Goal: Task Accomplishment & Management: Manage account settings

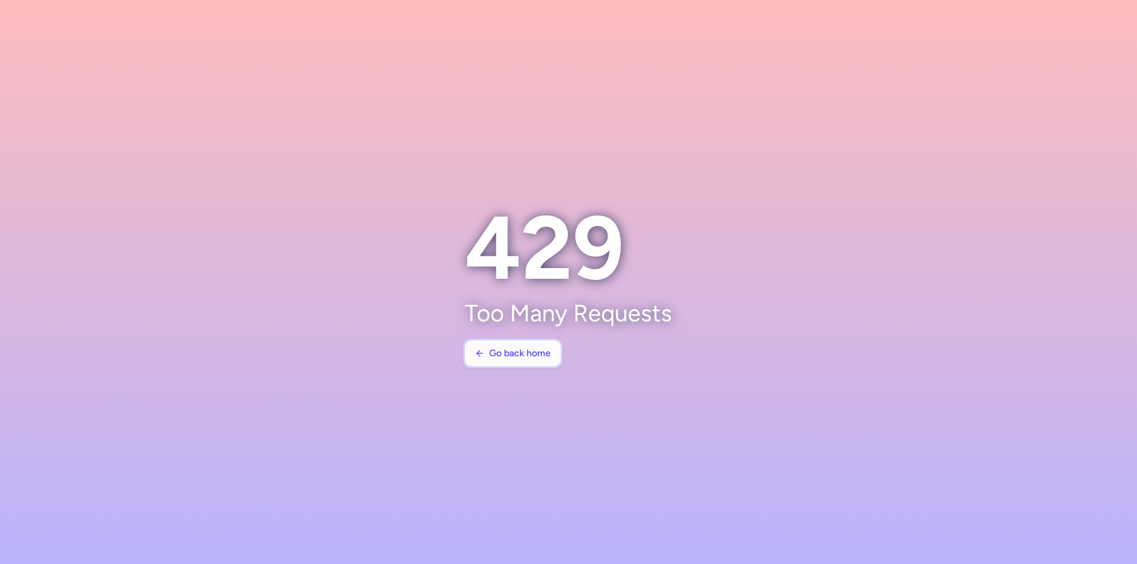
click at [503, 360] on button "Go back home" at bounding box center [513, 354] width 96 height 26
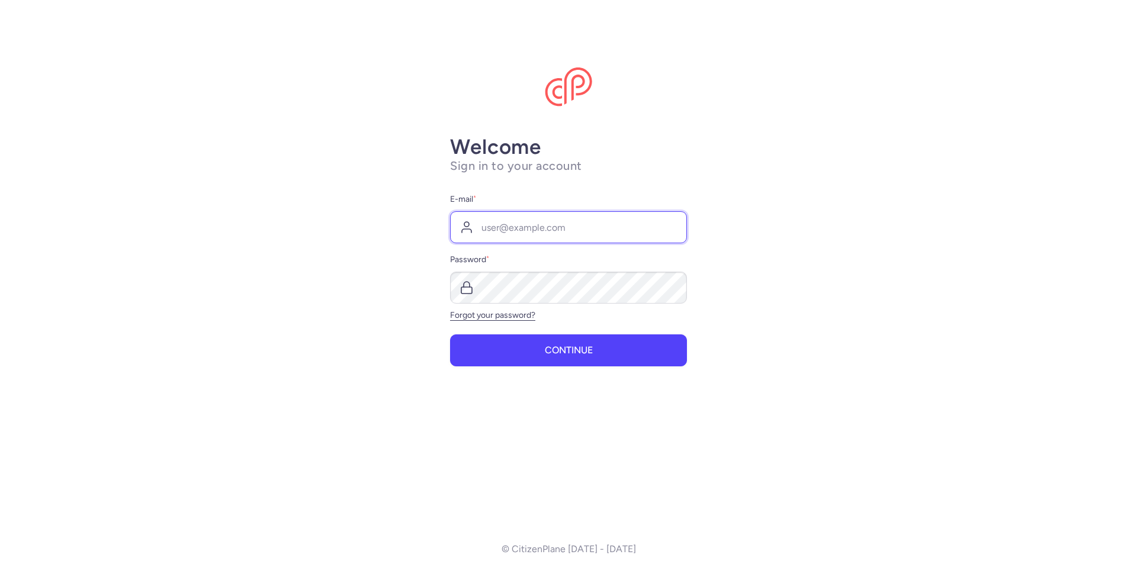
type input "z.musaraj@vasgroup.net"
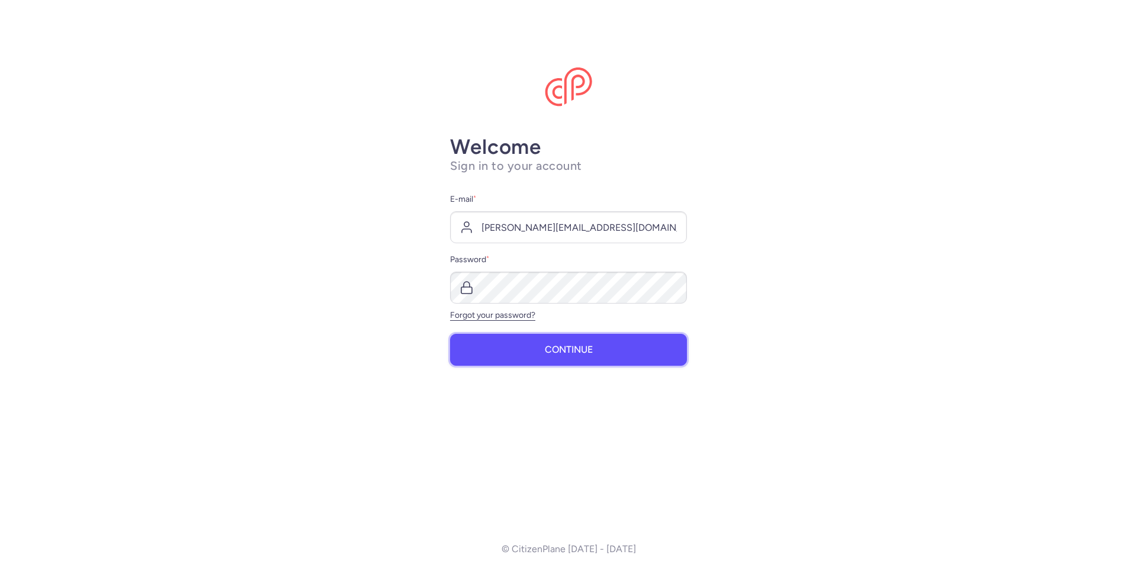
click at [573, 347] on span "Continue" at bounding box center [569, 350] width 48 height 11
